Goal: Transaction & Acquisition: Purchase product/service

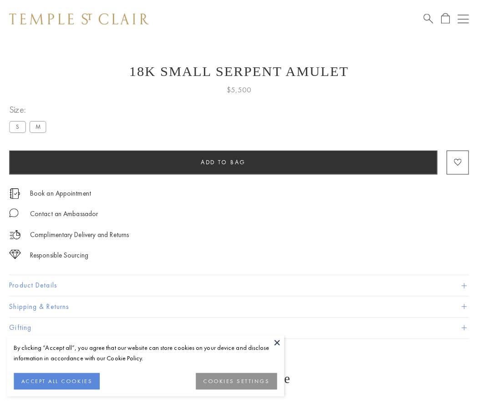
scroll to position [7, 0]
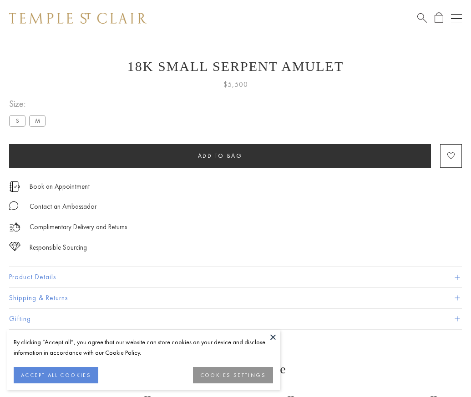
click at [220, 156] on span "Add to bag" at bounding box center [220, 156] width 45 height 8
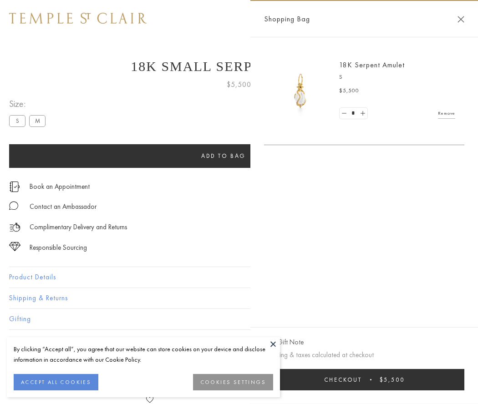
click at [376, 380] on button "Checkout $5,500" at bounding box center [364, 379] width 200 height 21
